Goal: Information Seeking & Learning: Learn about a topic

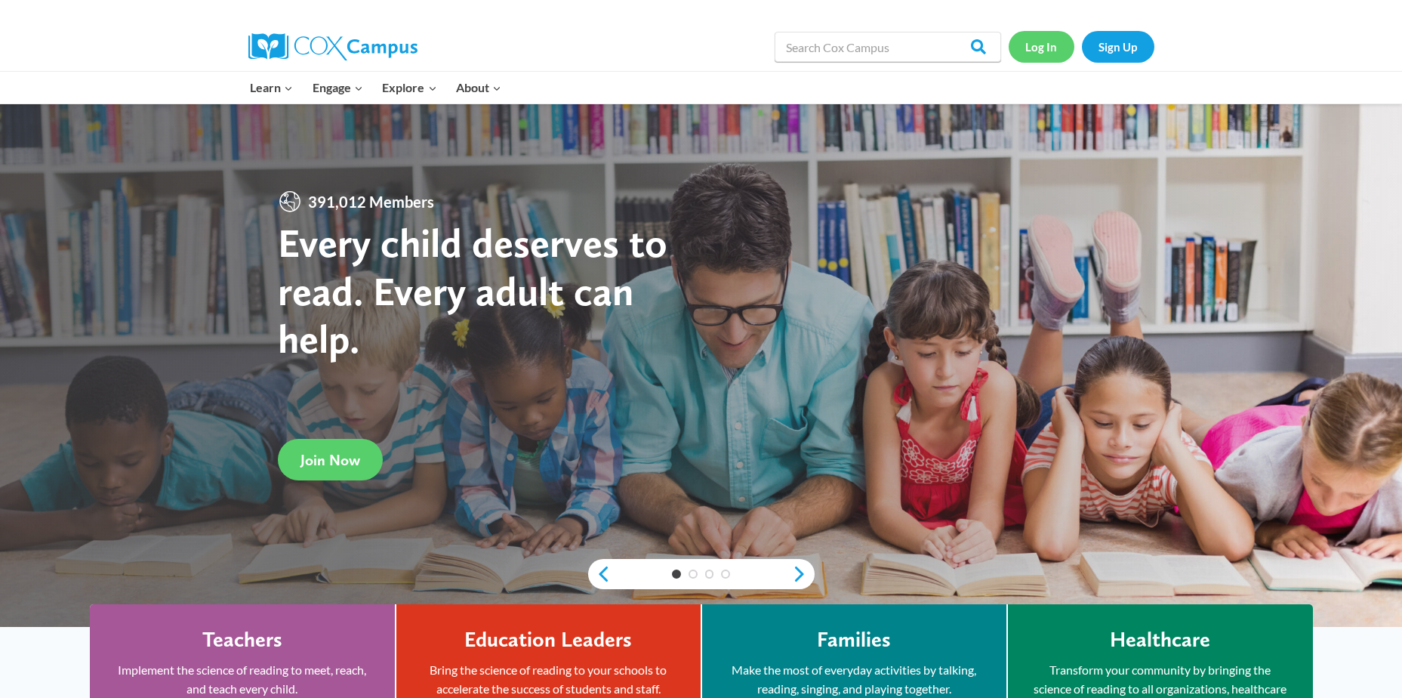
drag, startPoint x: 1052, startPoint y: 54, endPoint x: 1038, endPoint y: 55, distance: 13.7
click at [1052, 54] on link "Log In" at bounding box center [1042, 46] width 66 height 31
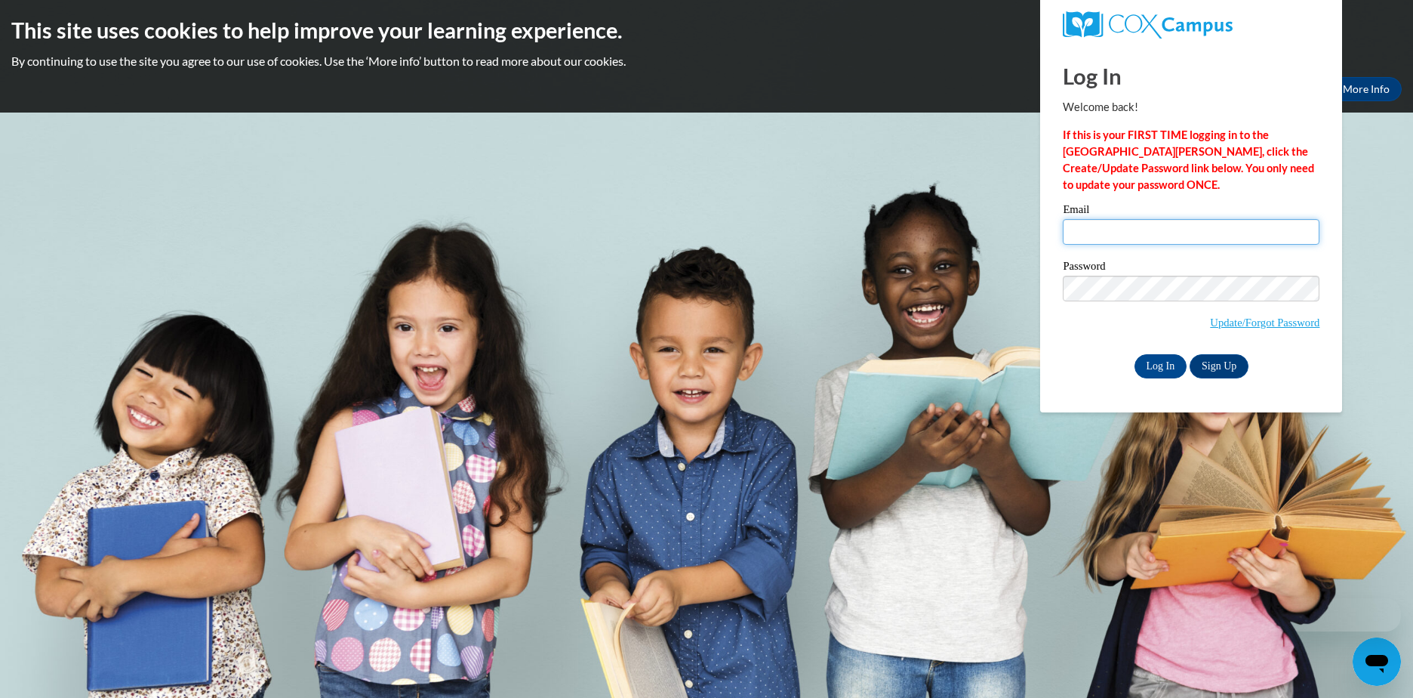
click at [1136, 238] on input "Email" at bounding box center [1191, 232] width 257 height 26
type input "azak@wivcs.org"
click at [1150, 367] on input "Log In" at bounding box center [1161, 366] width 53 height 24
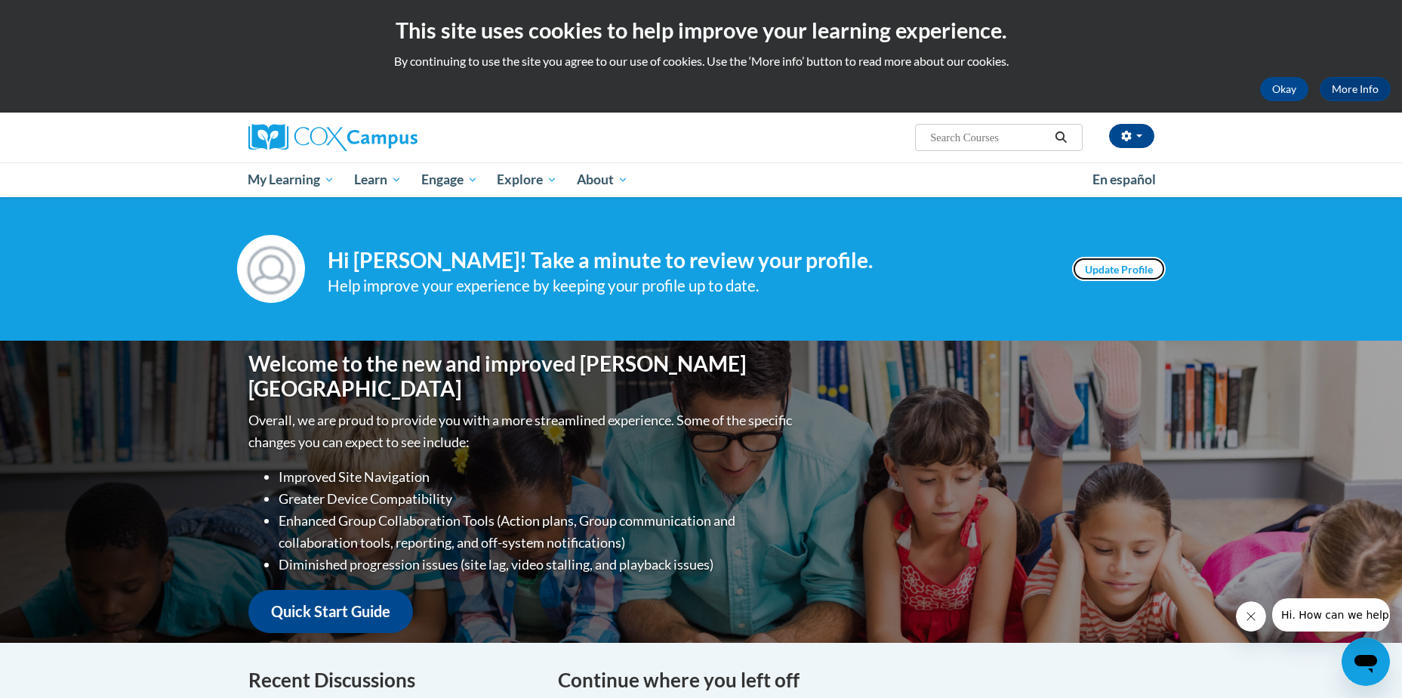
click at [1099, 265] on link "Update Profile" at bounding box center [1119, 269] width 94 height 24
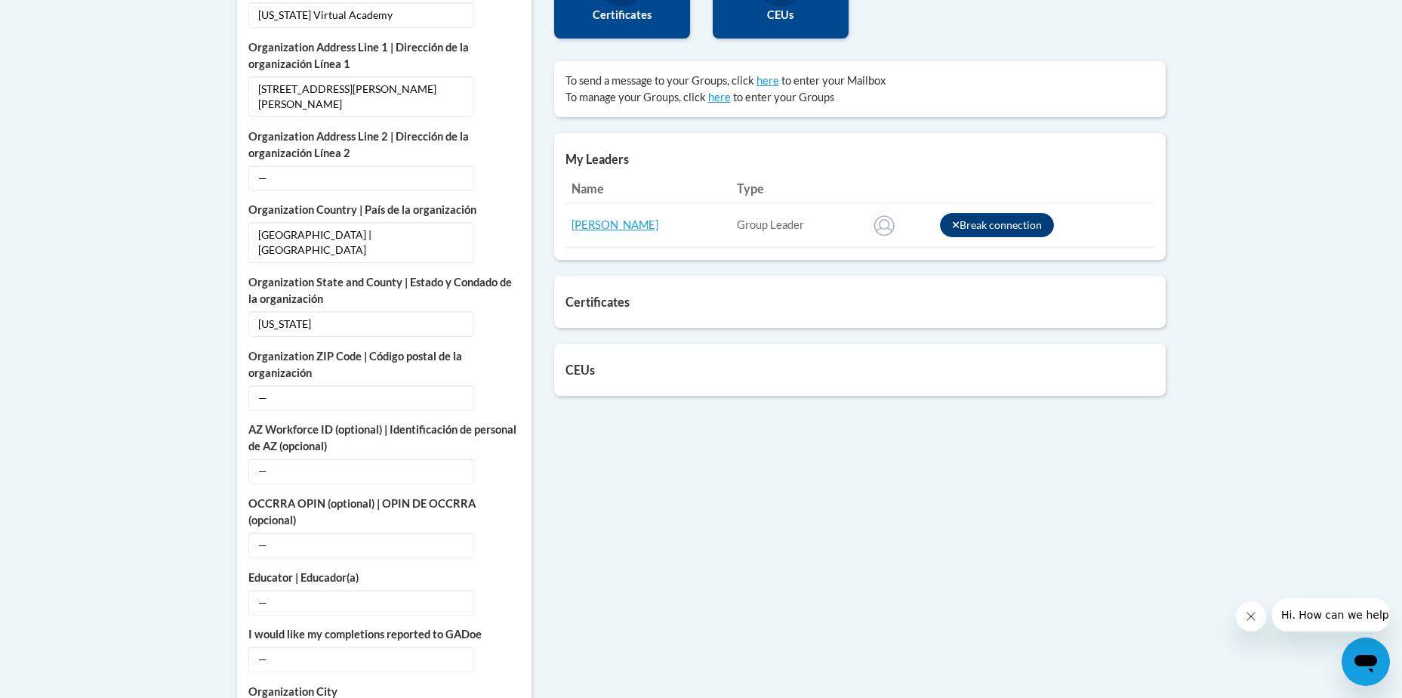
scroll to position [1133, 0]
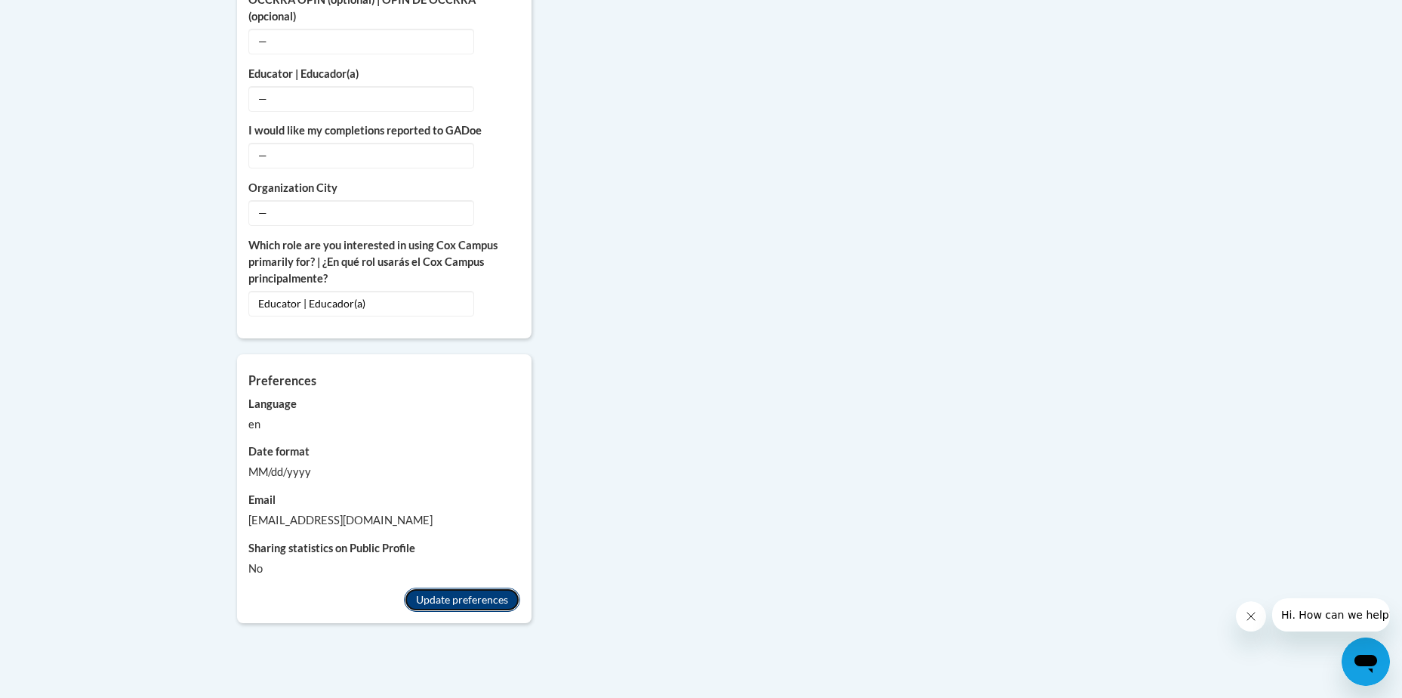
click at [418, 587] on button "Update preferences" at bounding box center [462, 599] width 116 height 24
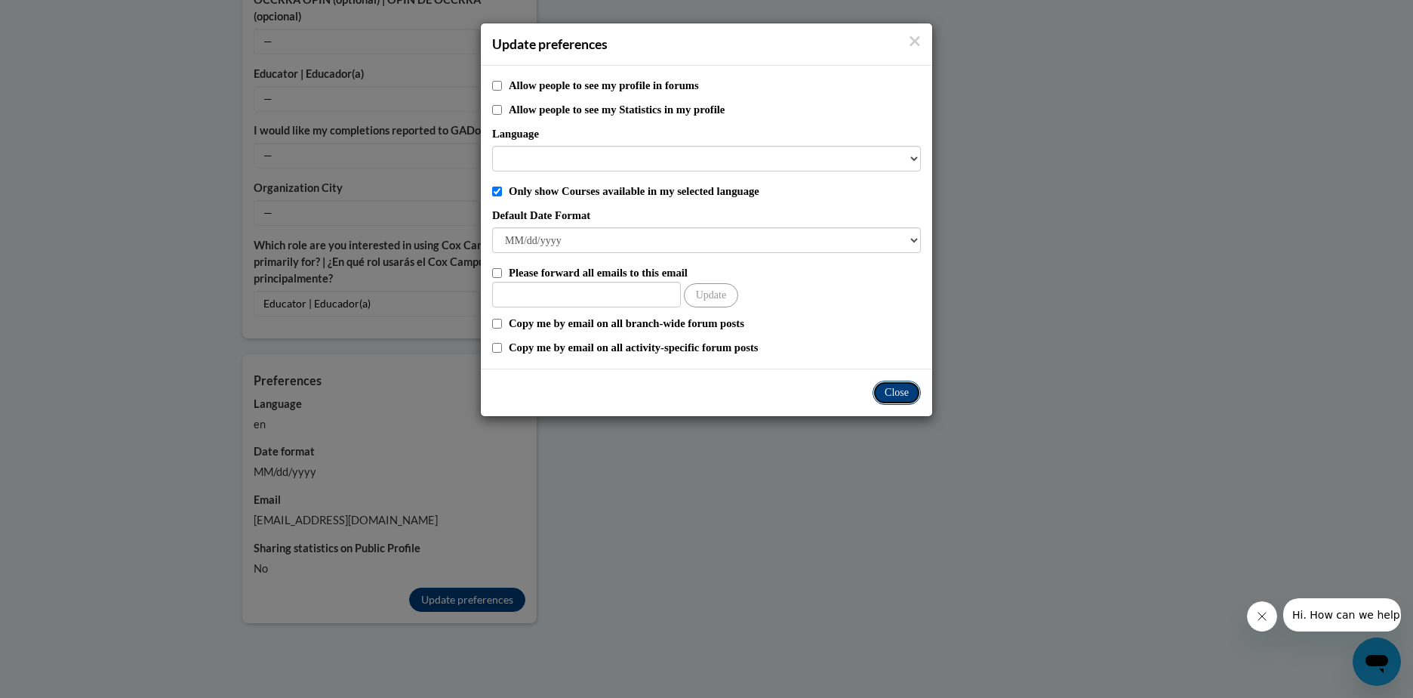
click at [891, 393] on button "Close" at bounding box center [897, 393] width 48 height 24
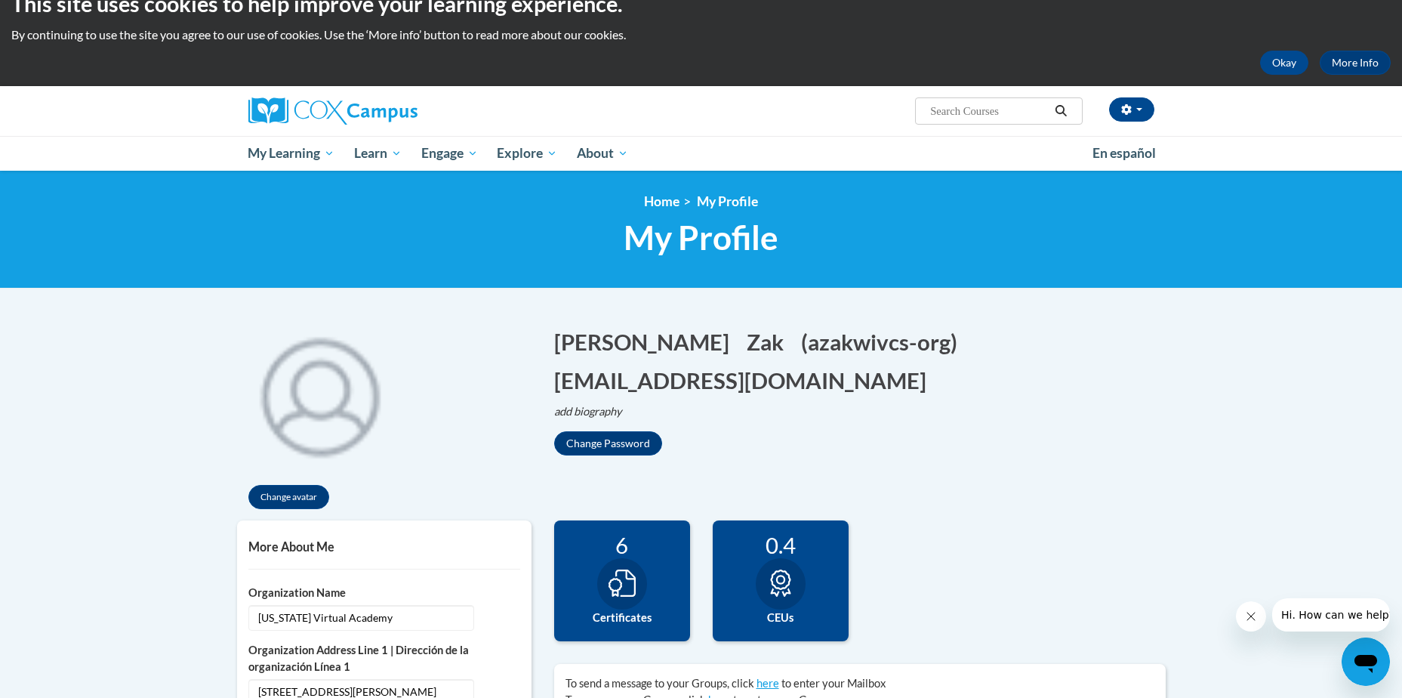
scroll to position [0, 0]
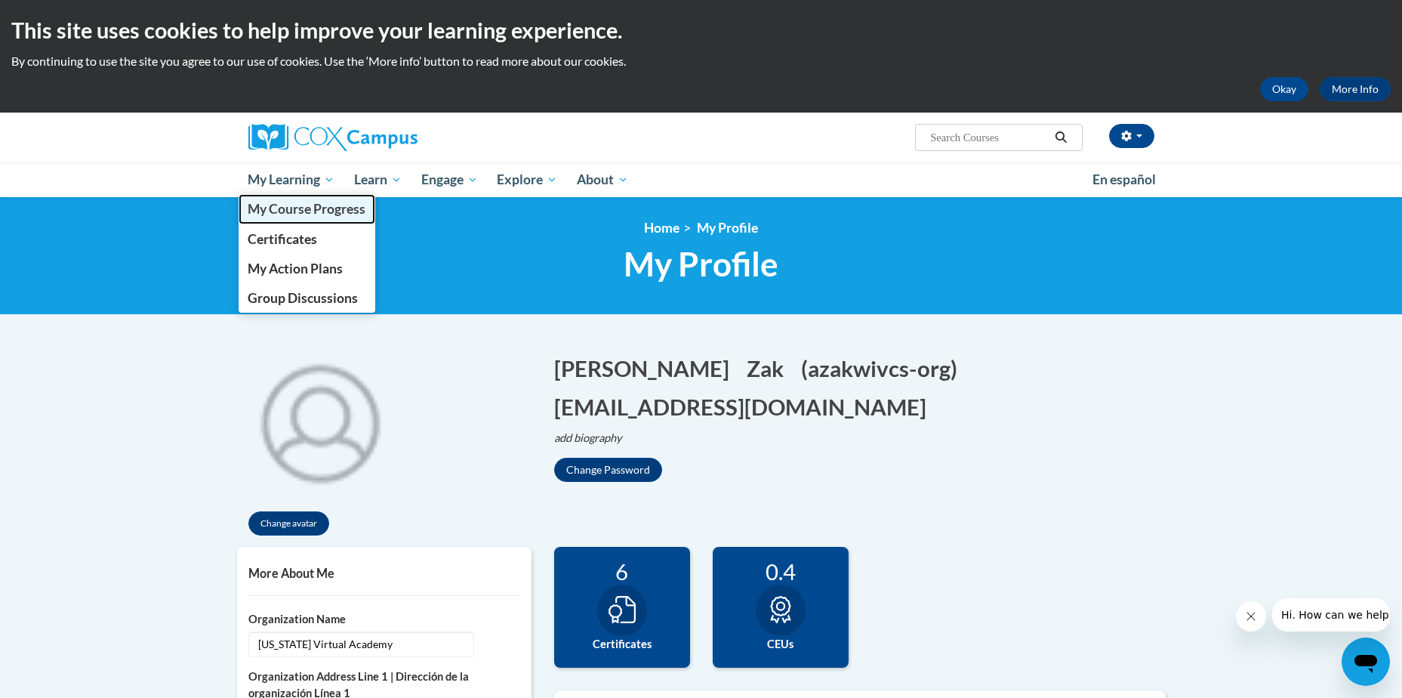
click at [299, 206] on span "My Course Progress" at bounding box center [307, 209] width 118 height 16
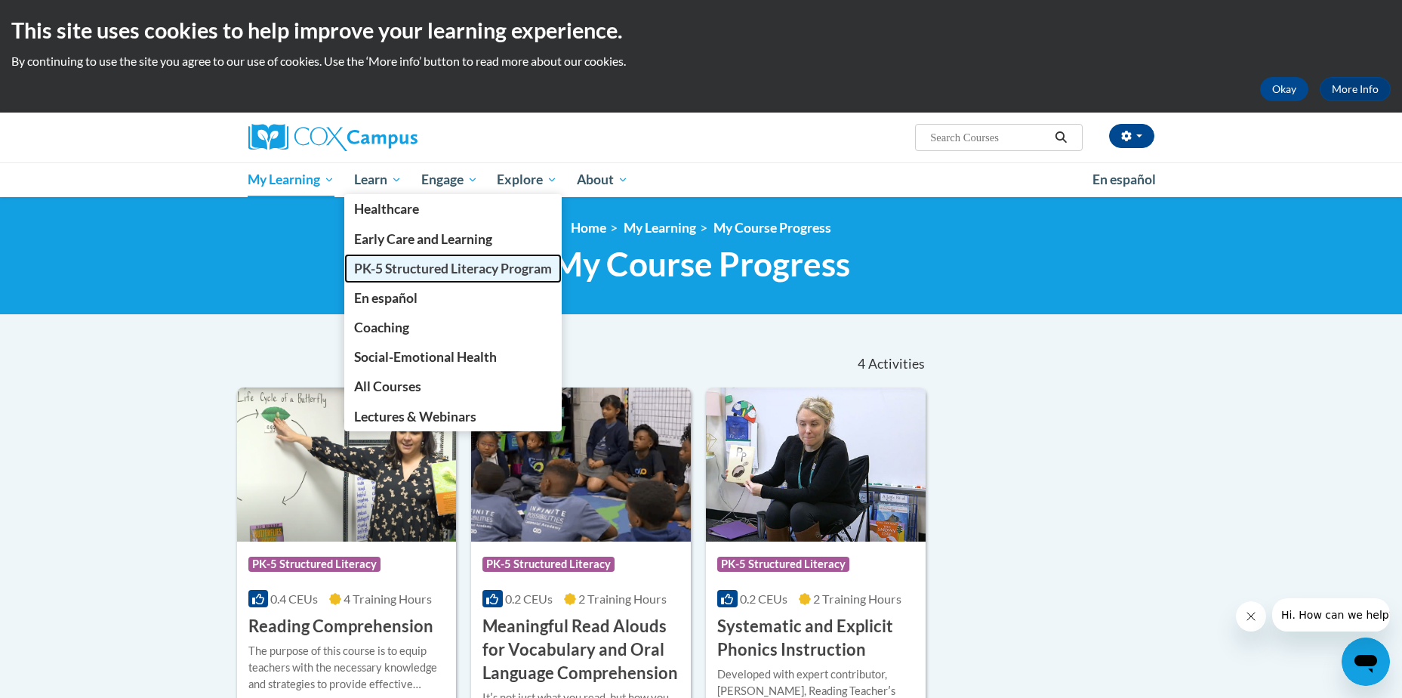
click at [378, 270] on span "PK-5 Structured Literacy Program" at bounding box center [453, 268] width 198 height 16
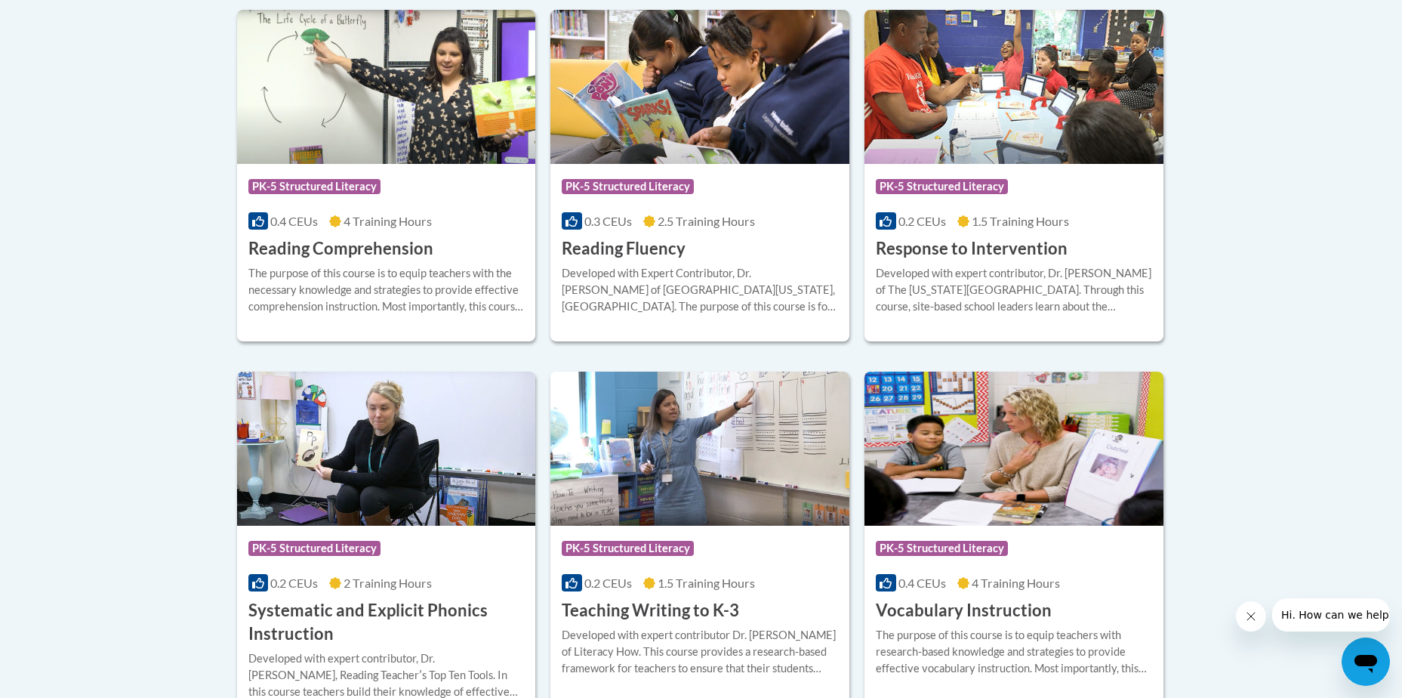
scroll to position [1510, 0]
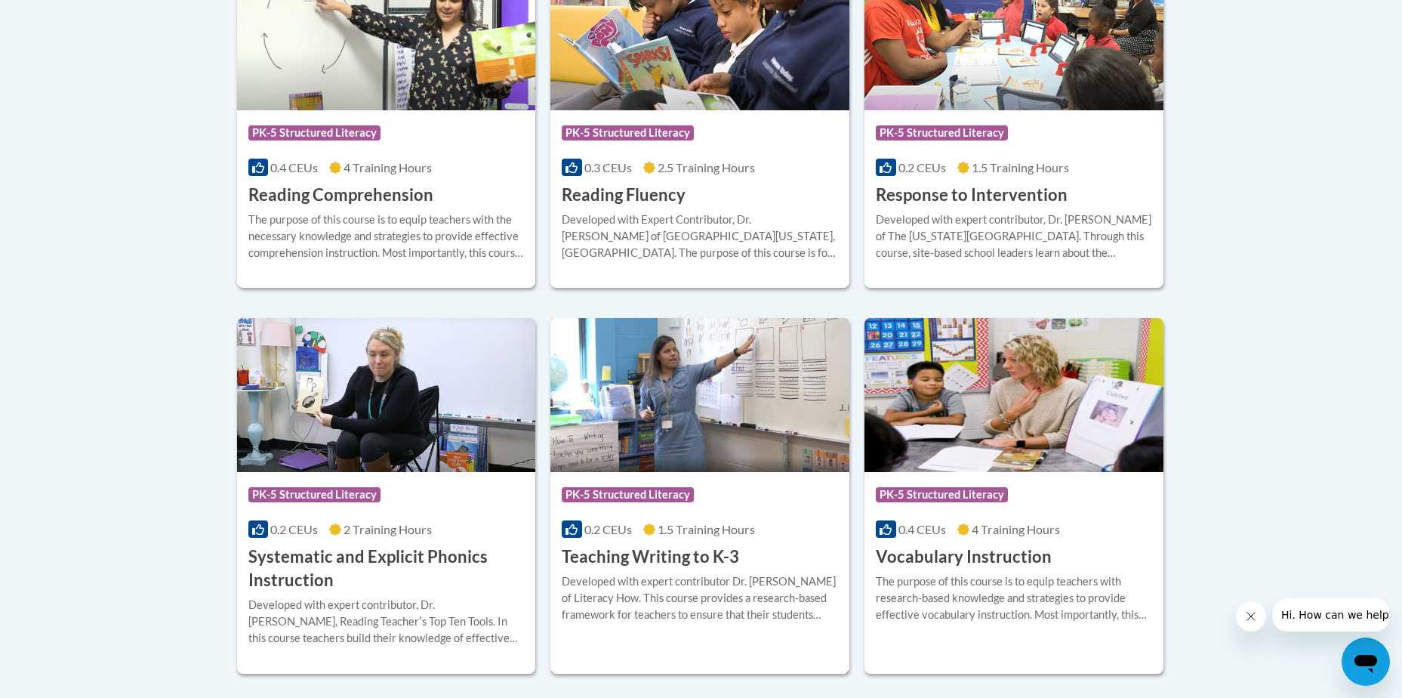
click at [704, 419] on img at bounding box center [699, 395] width 299 height 154
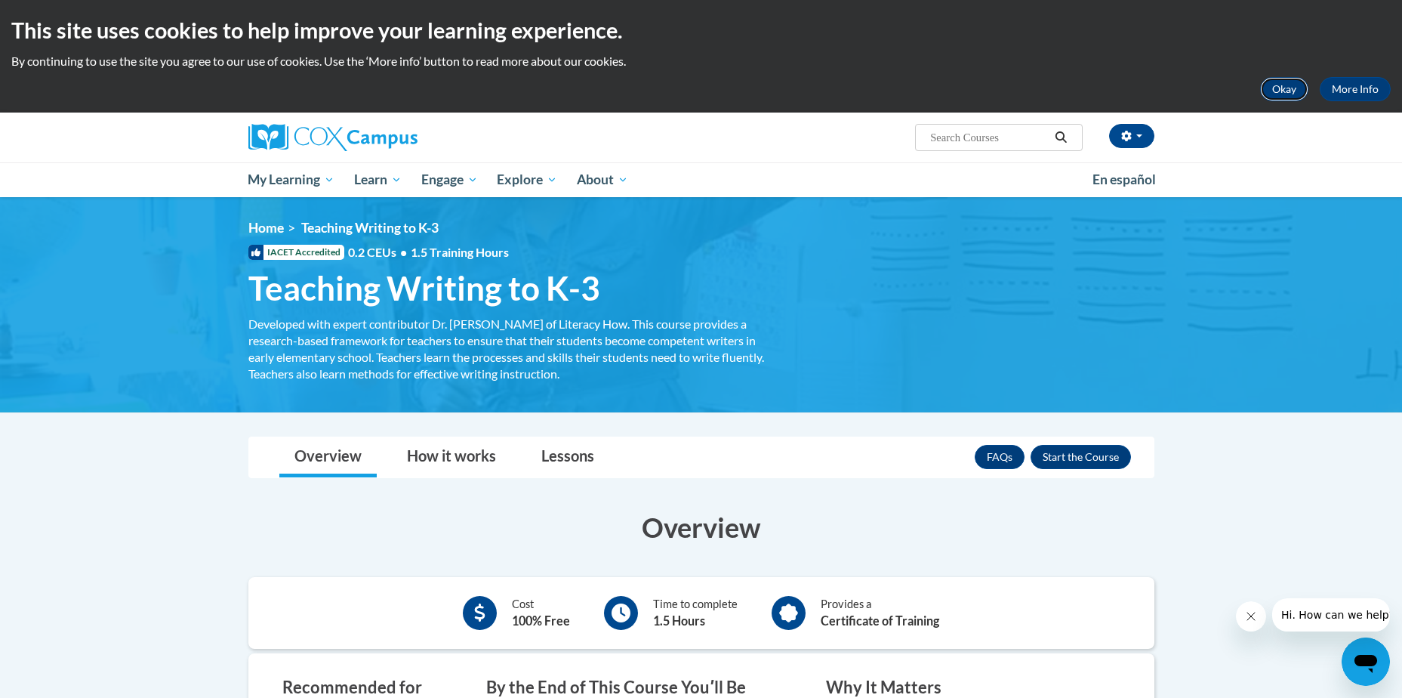
click at [1285, 100] on button "Okay" at bounding box center [1284, 89] width 48 height 24
